Goal: Information Seeking & Learning: Learn about a topic

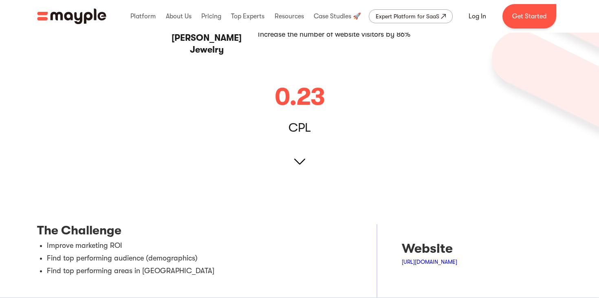
scroll to position [186, 0]
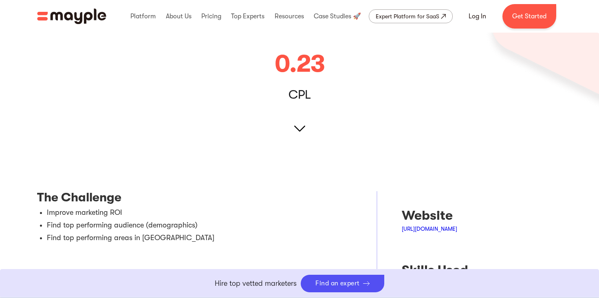
click at [302, 128] on img at bounding box center [299, 128] width 11 height 11
click at [298, 126] on img at bounding box center [299, 128] width 11 height 11
click at [89, 210] on li "Improve marketing ROI" at bounding box center [199, 212] width 305 height 10
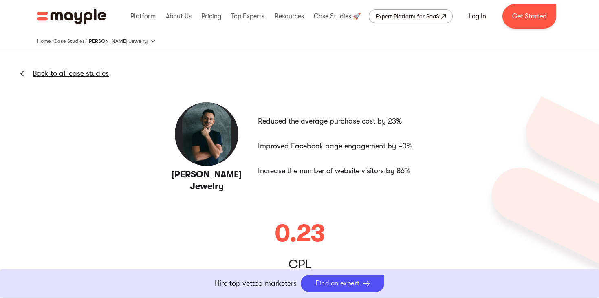
scroll to position [0, 0]
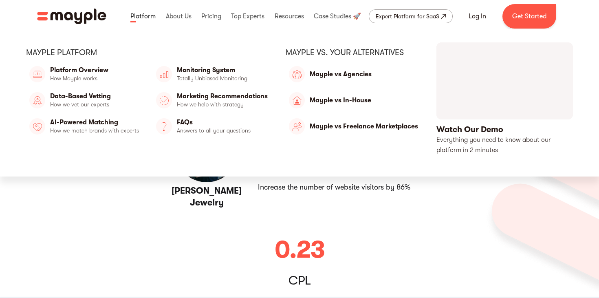
click at [146, 15] on link at bounding box center [142, 16] width 29 height 26
